Goal: Find contact information: Find contact information

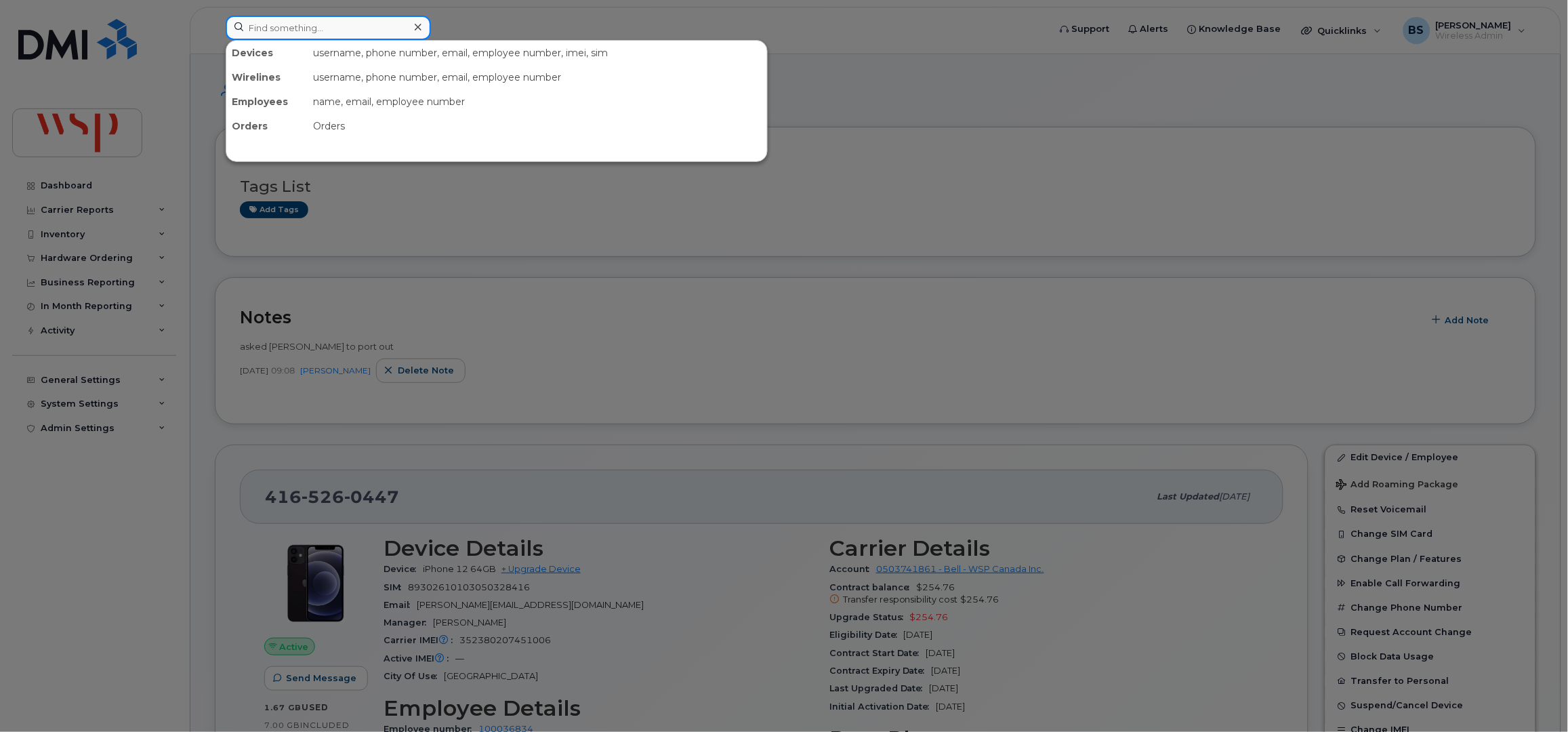
click at [375, 34] on input at bounding box center [328, 28] width 205 height 25
paste input "[PERSON_NAME]"
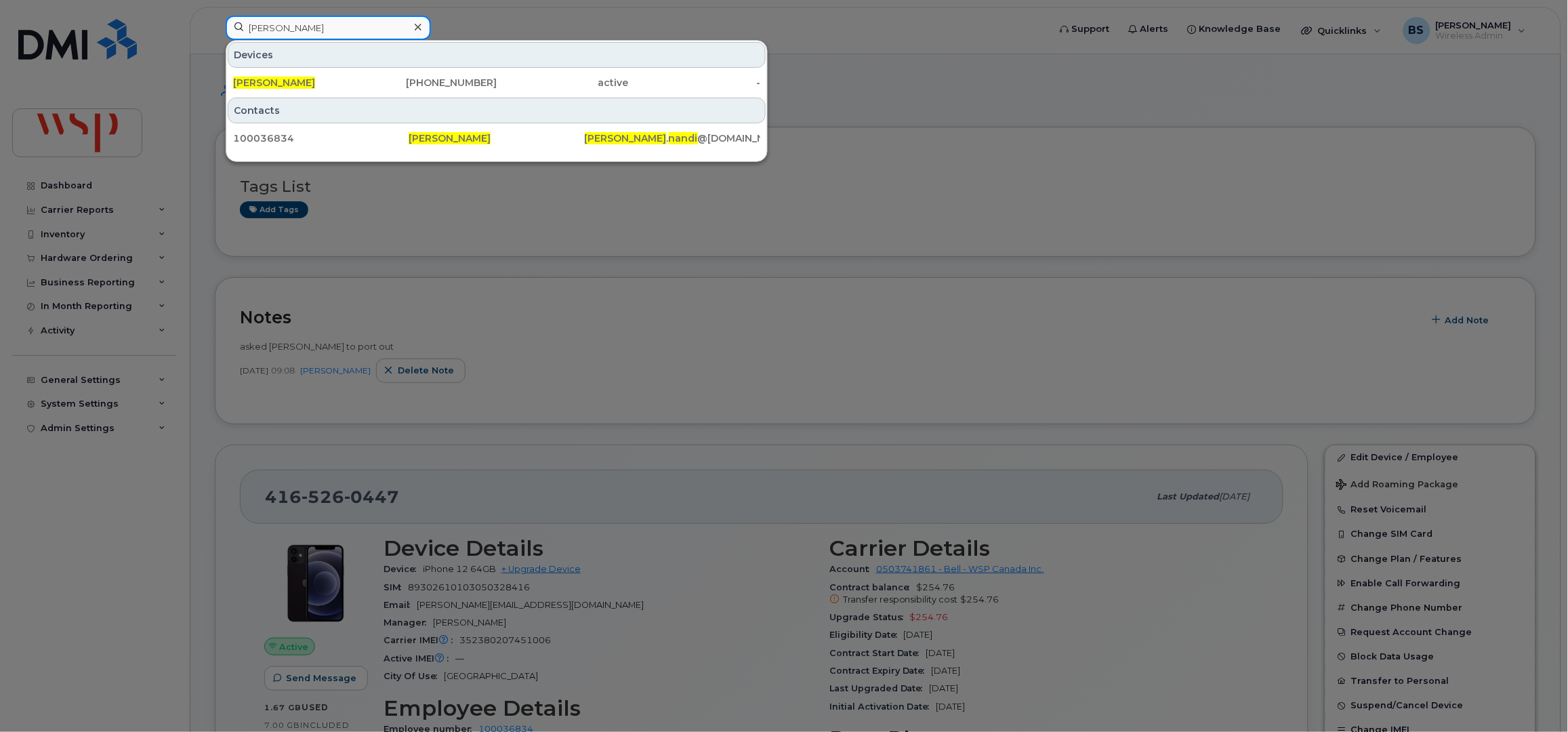
type input "[PERSON_NAME]"
click at [265, 79] on span "[PERSON_NAME]" at bounding box center [274, 83] width 82 height 12
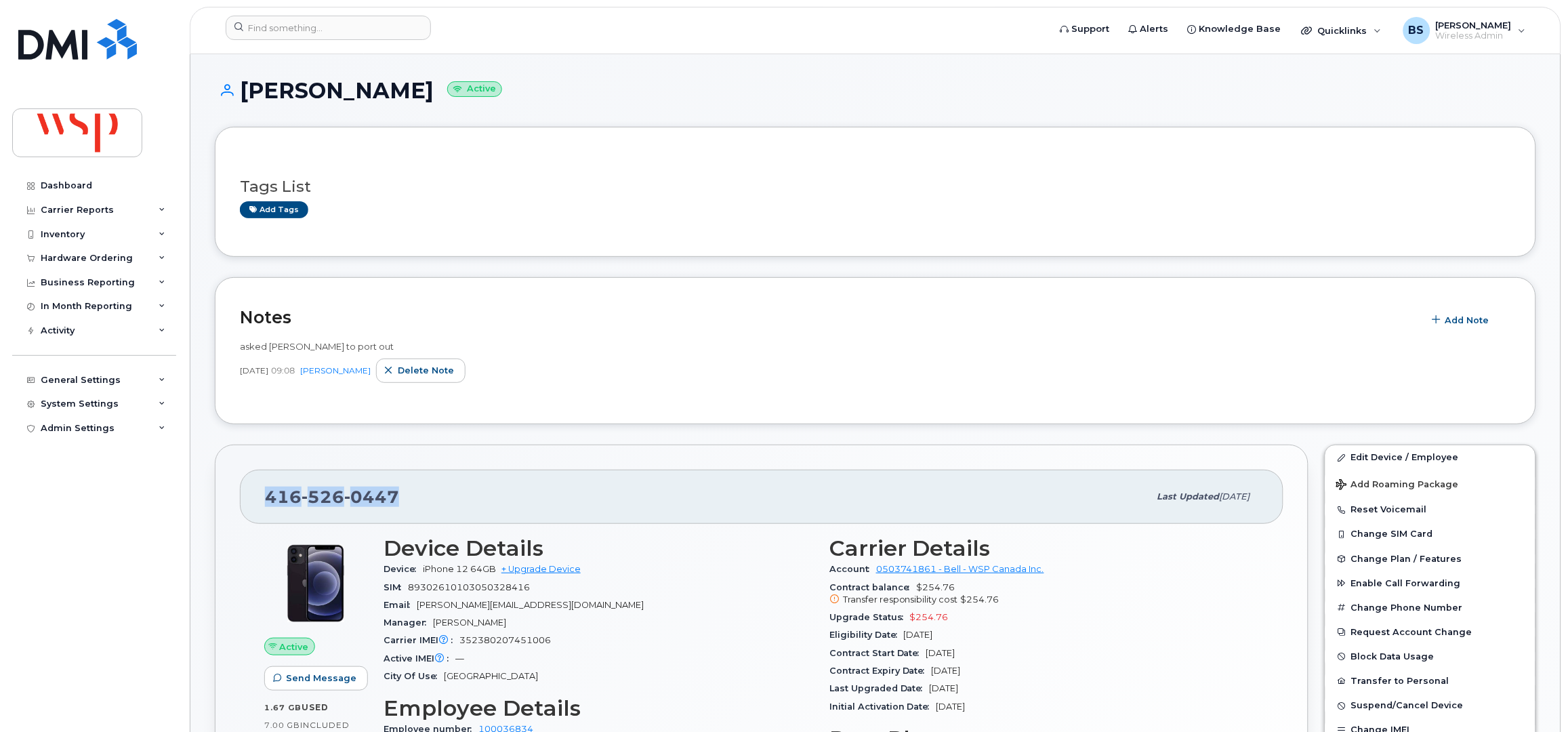
drag, startPoint x: 412, startPoint y: 500, endPoint x: 242, endPoint y: 482, distance: 171.0
click at [266, 490] on div "[PHONE_NUMBER]" at bounding box center [707, 496] width 884 height 29
copy span "[PHONE_NUMBER]"
